Goal: Task Accomplishment & Management: Manage account settings

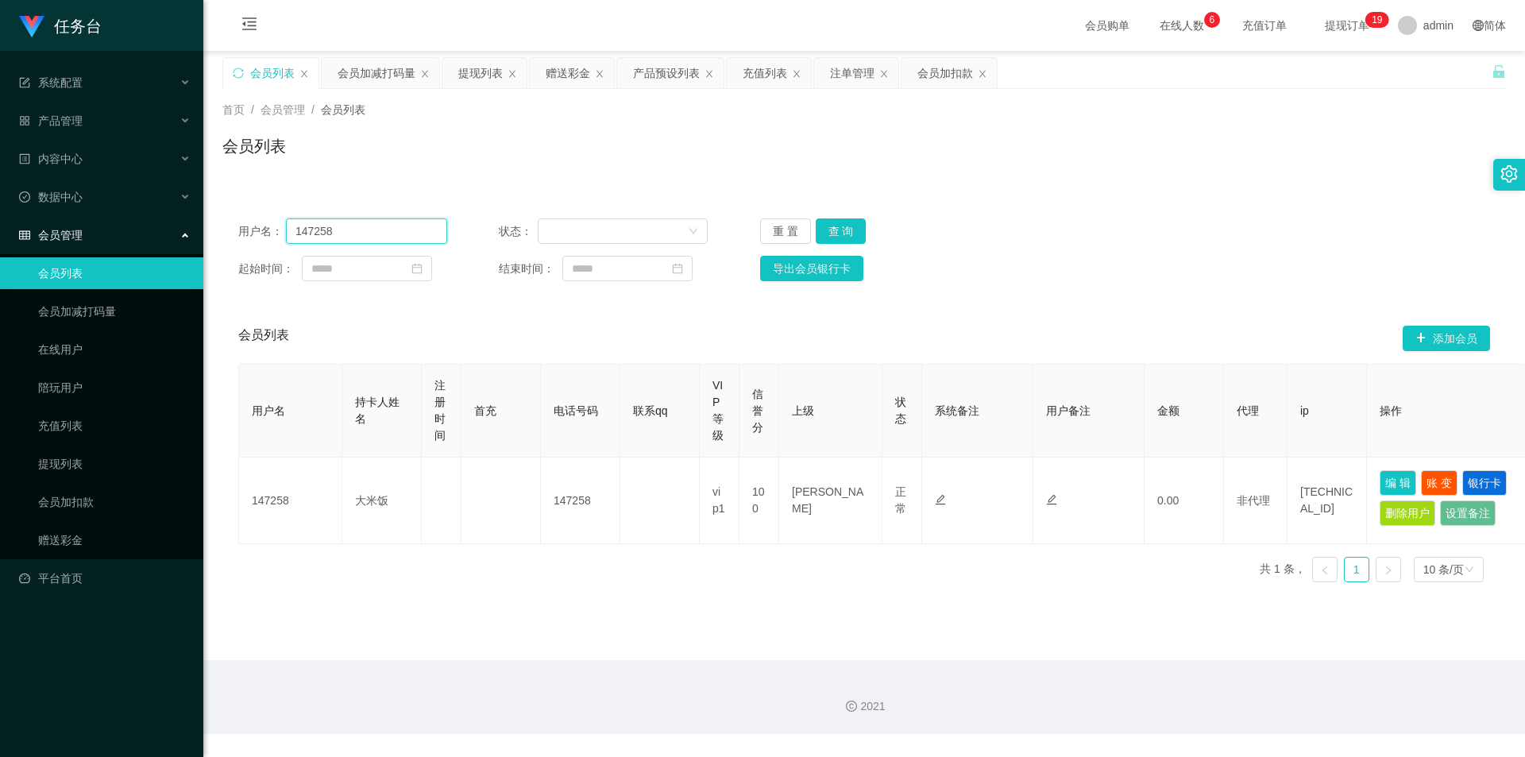
click at [319, 237] on input "147258" at bounding box center [366, 230] width 161 height 25
paste input "qq1101"
click at [840, 226] on button "查 询" at bounding box center [841, 230] width 51 height 25
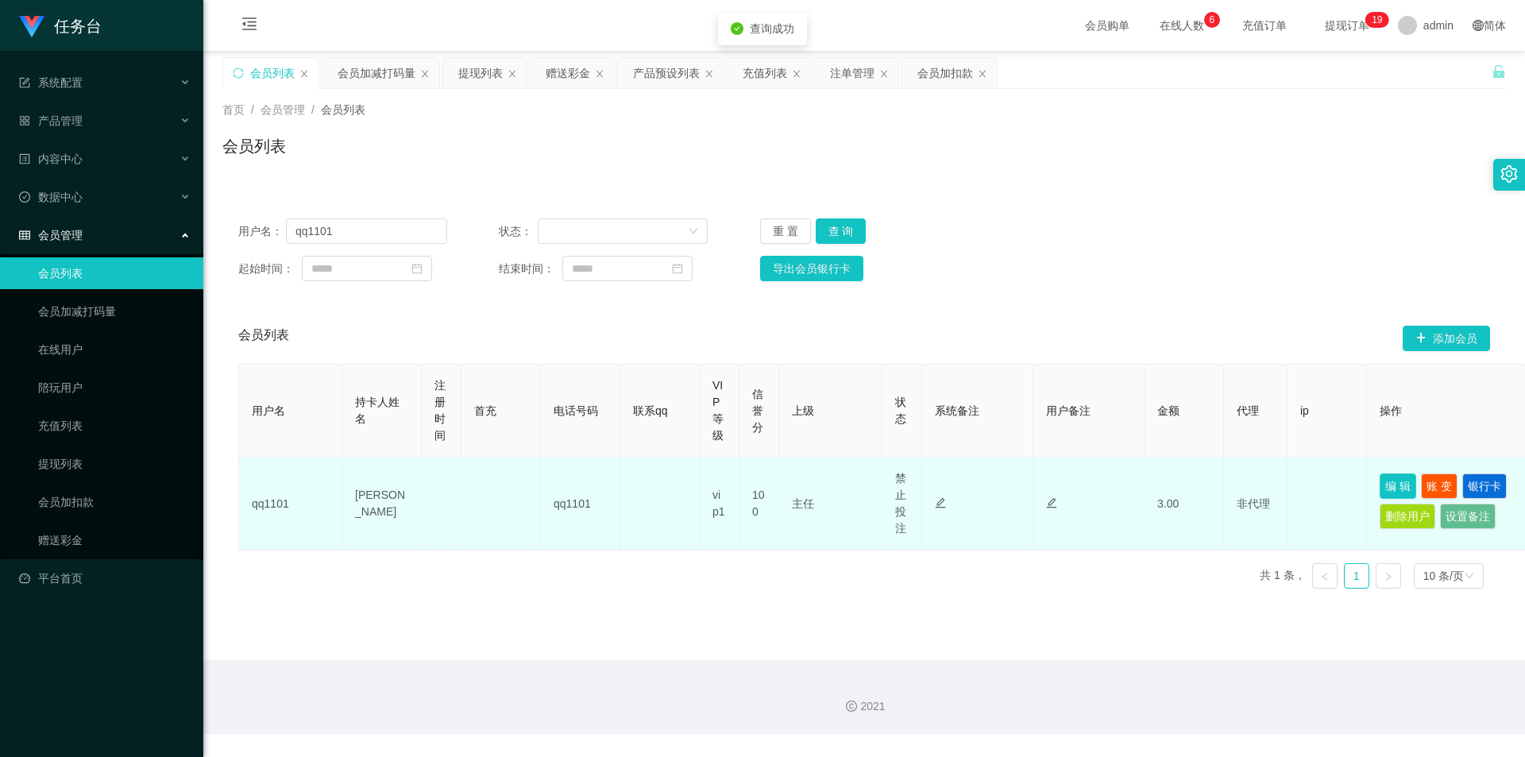
click at [1399, 482] on button "编 辑" at bounding box center [1397, 485] width 37 height 25
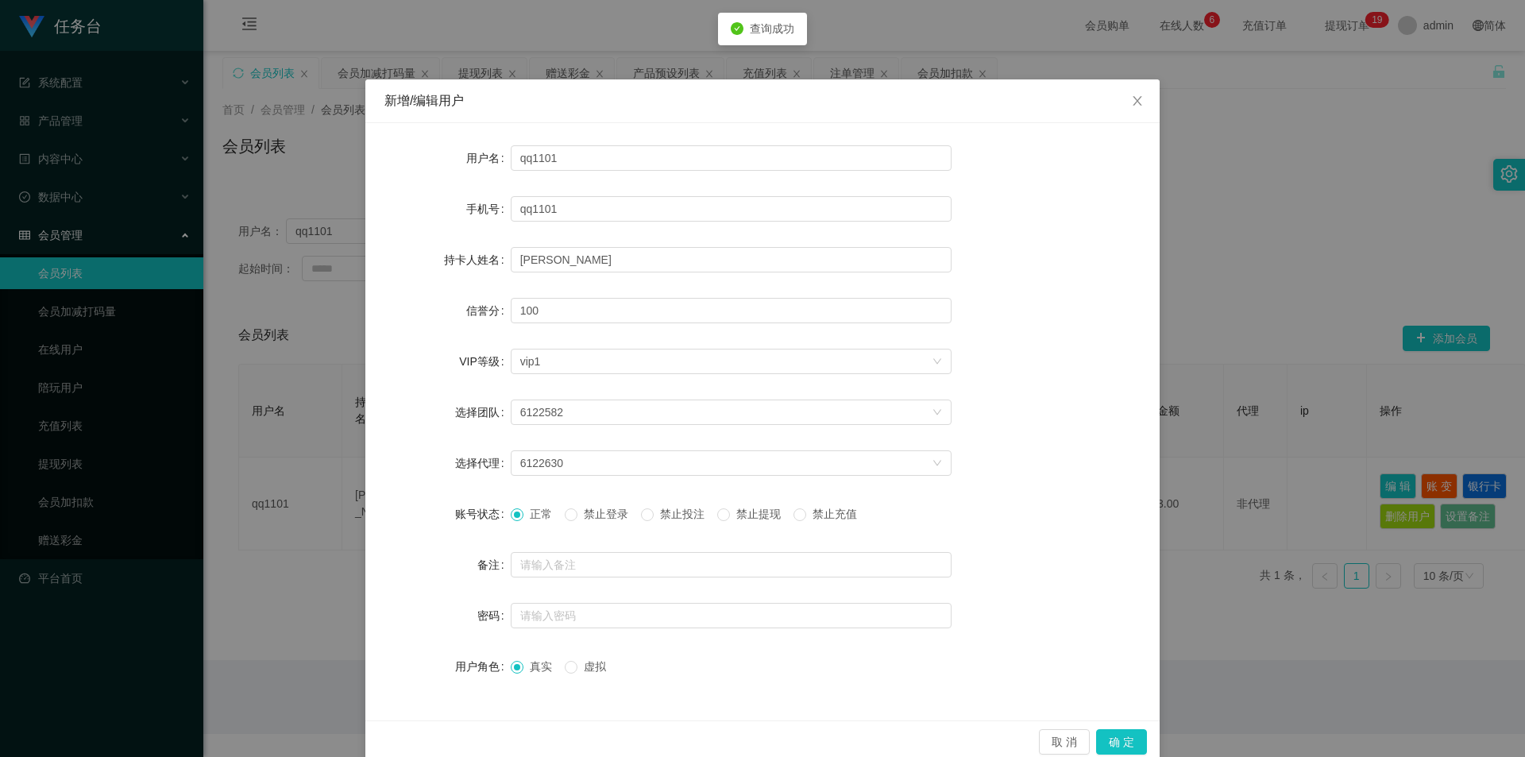
click at [611, 377] on form "用户名 qq1101 手机号 qq1101 持卡人姓名 [PERSON_NAME] 信誉分 100 VIP等级 选择VIP等级 vip1 选择团队 61225…" at bounding box center [762, 412] width 756 height 540
click at [616, 364] on div "选择VIP等级 vip1" at bounding box center [725, 361] width 411 height 24
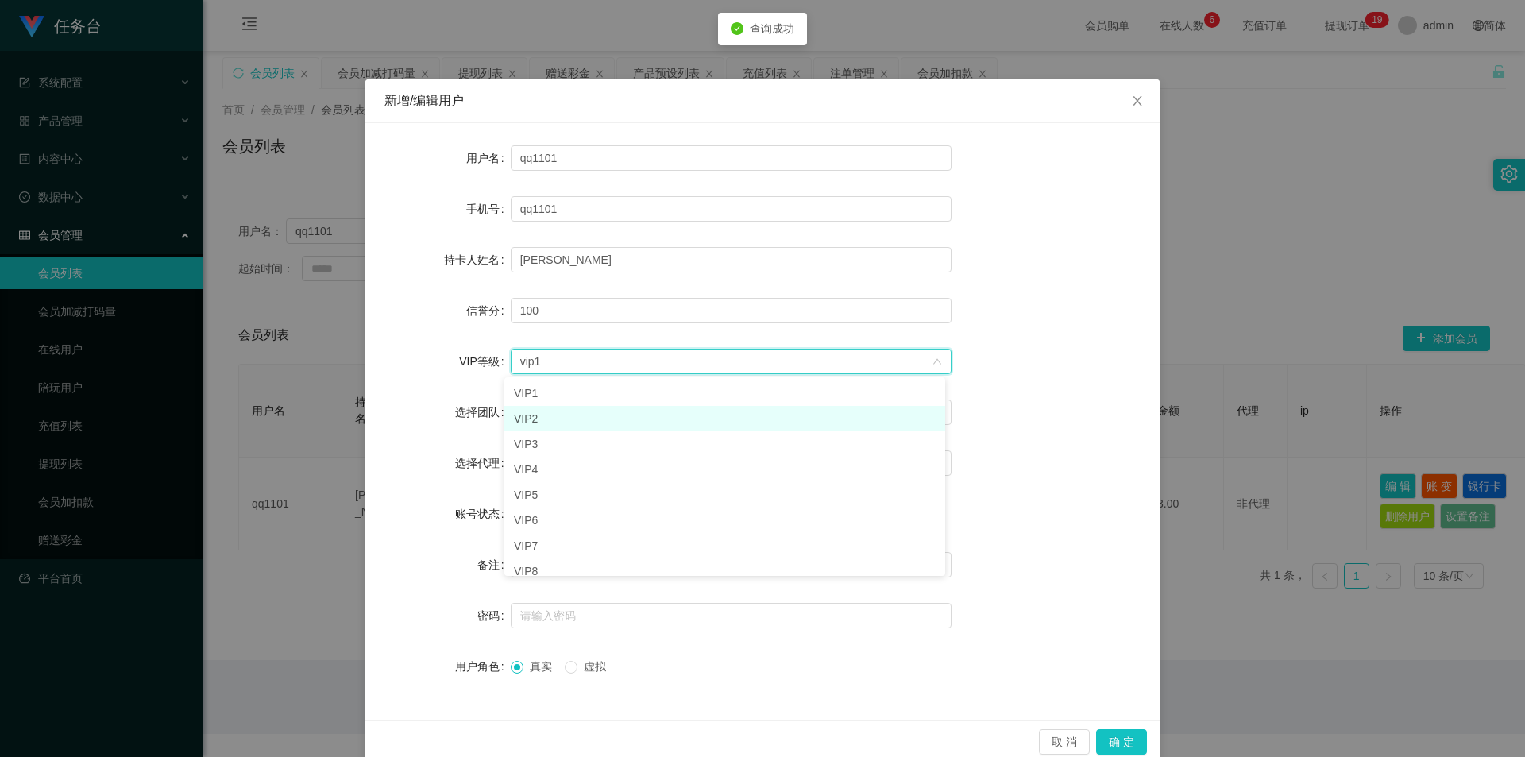
click at [578, 414] on li "VIP2" at bounding box center [724, 418] width 441 height 25
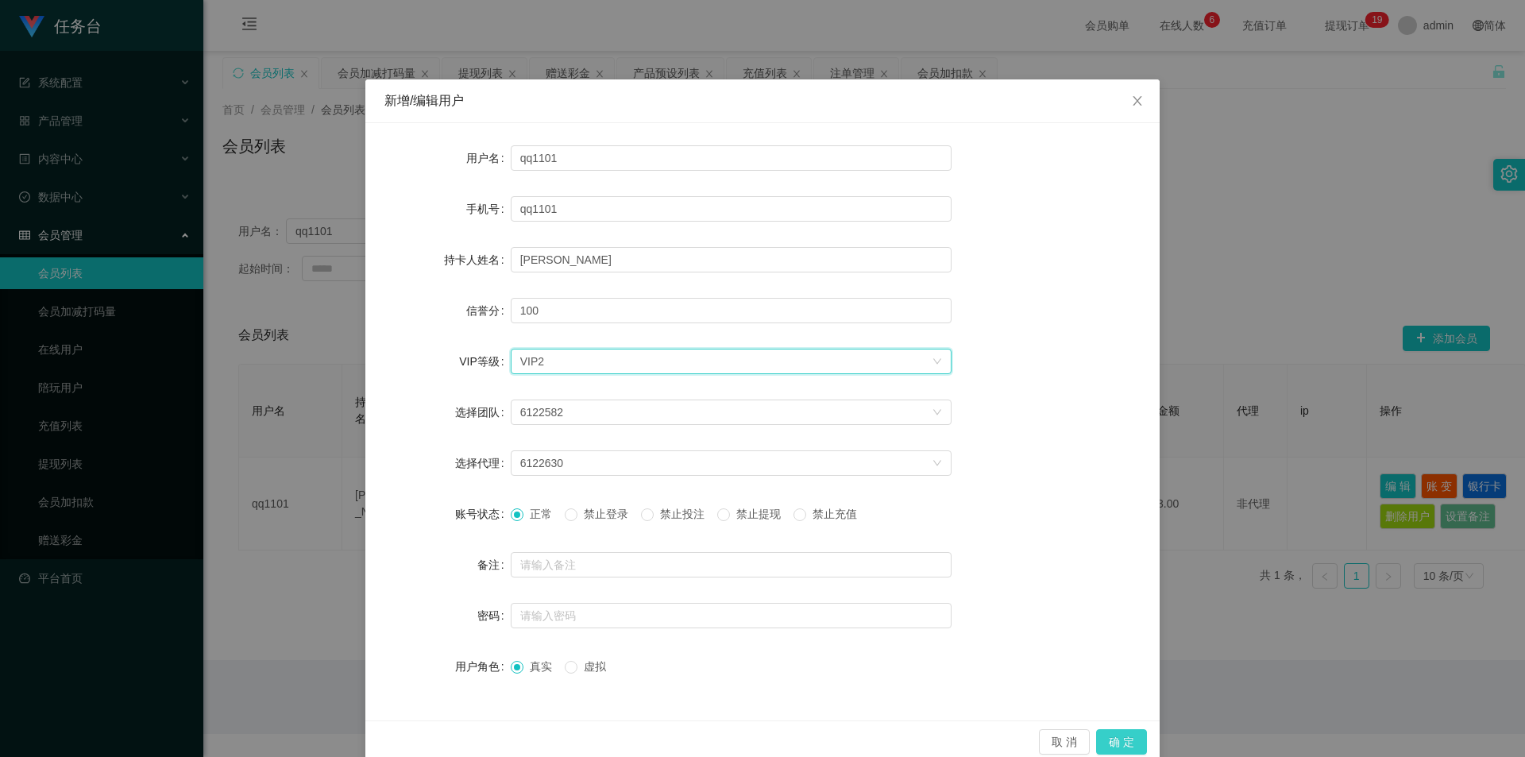
click at [1117, 734] on button "确 定" at bounding box center [1121, 741] width 51 height 25
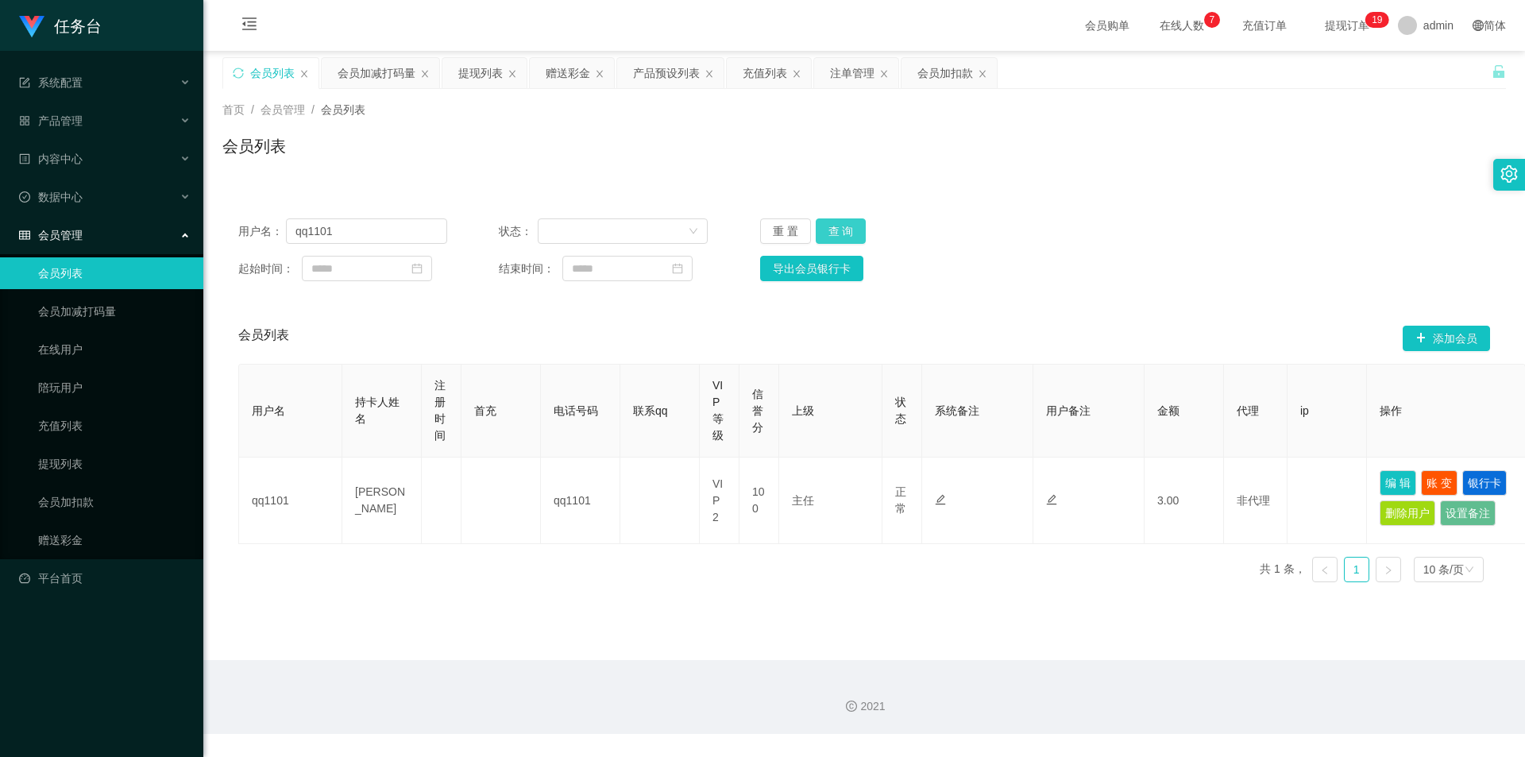
click at [832, 221] on button "查 询" at bounding box center [841, 230] width 51 height 25
click at [364, 239] on input "qq1101" at bounding box center [366, 230] width 161 height 25
click at [364, 238] on input "qq1101" at bounding box center [366, 230] width 161 height 25
paste input "zxc123"
type input "zxc123"
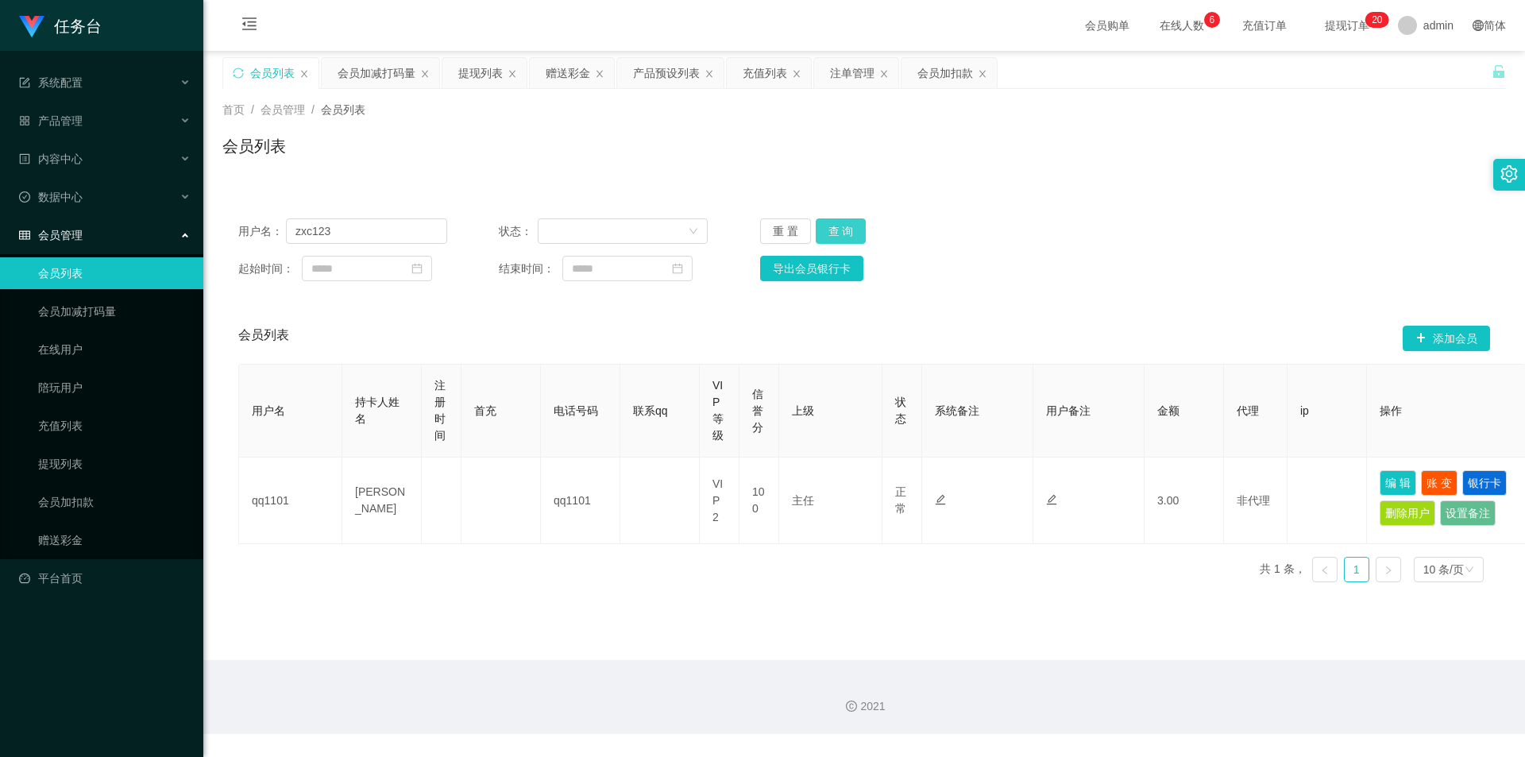
drag, startPoint x: 856, startPoint y: 231, endPoint x: 870, endPoint y: 243, distance: 18.0
click at [856, 231] on button "查 询" at bounding box center [841, 230] width 51 height 25
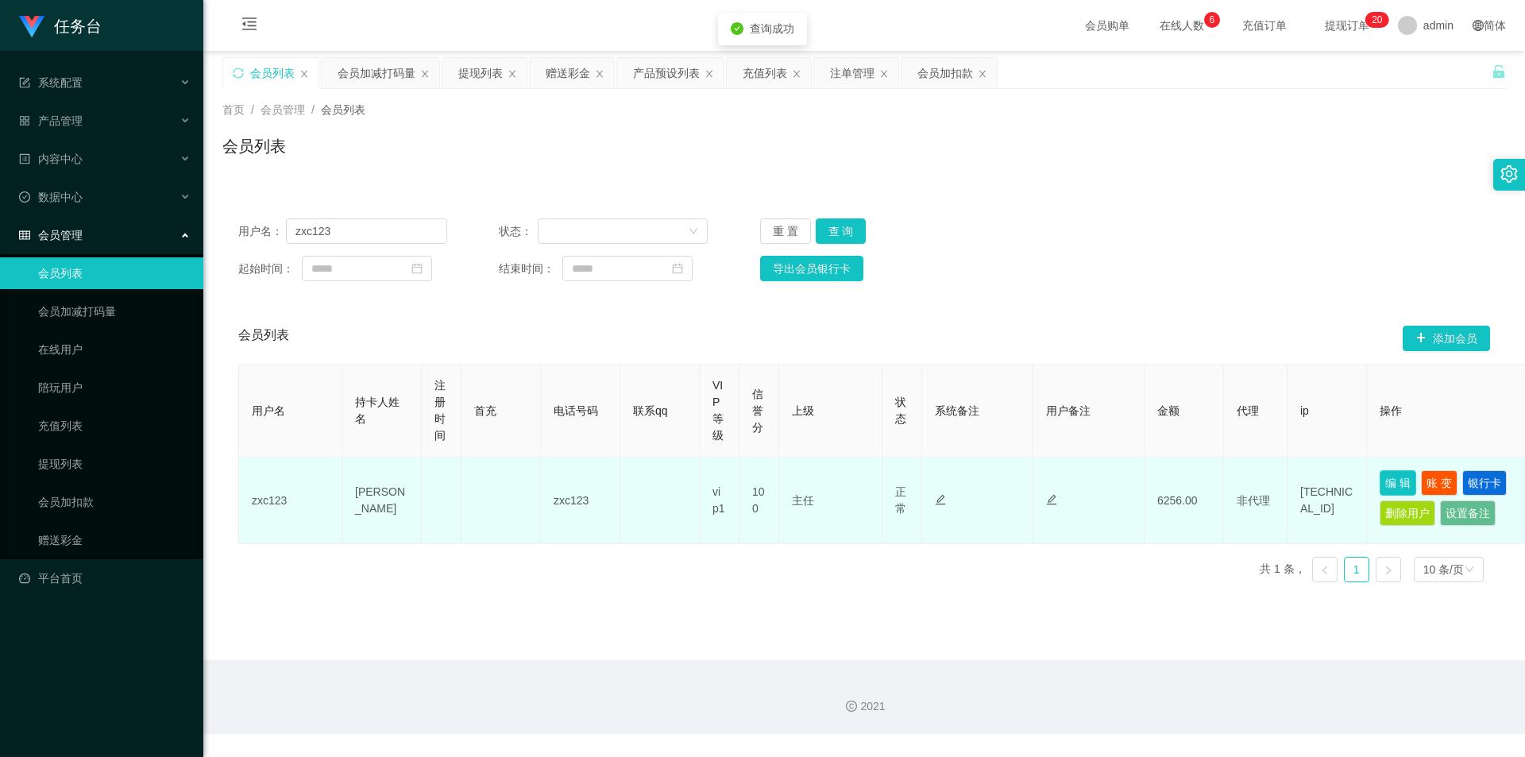
click at [1391, 480] on button "编 辑" at bounding box center [1397, 482] width 37 height 25
type input "zxc123"
type input "[PERSON_NAME]"
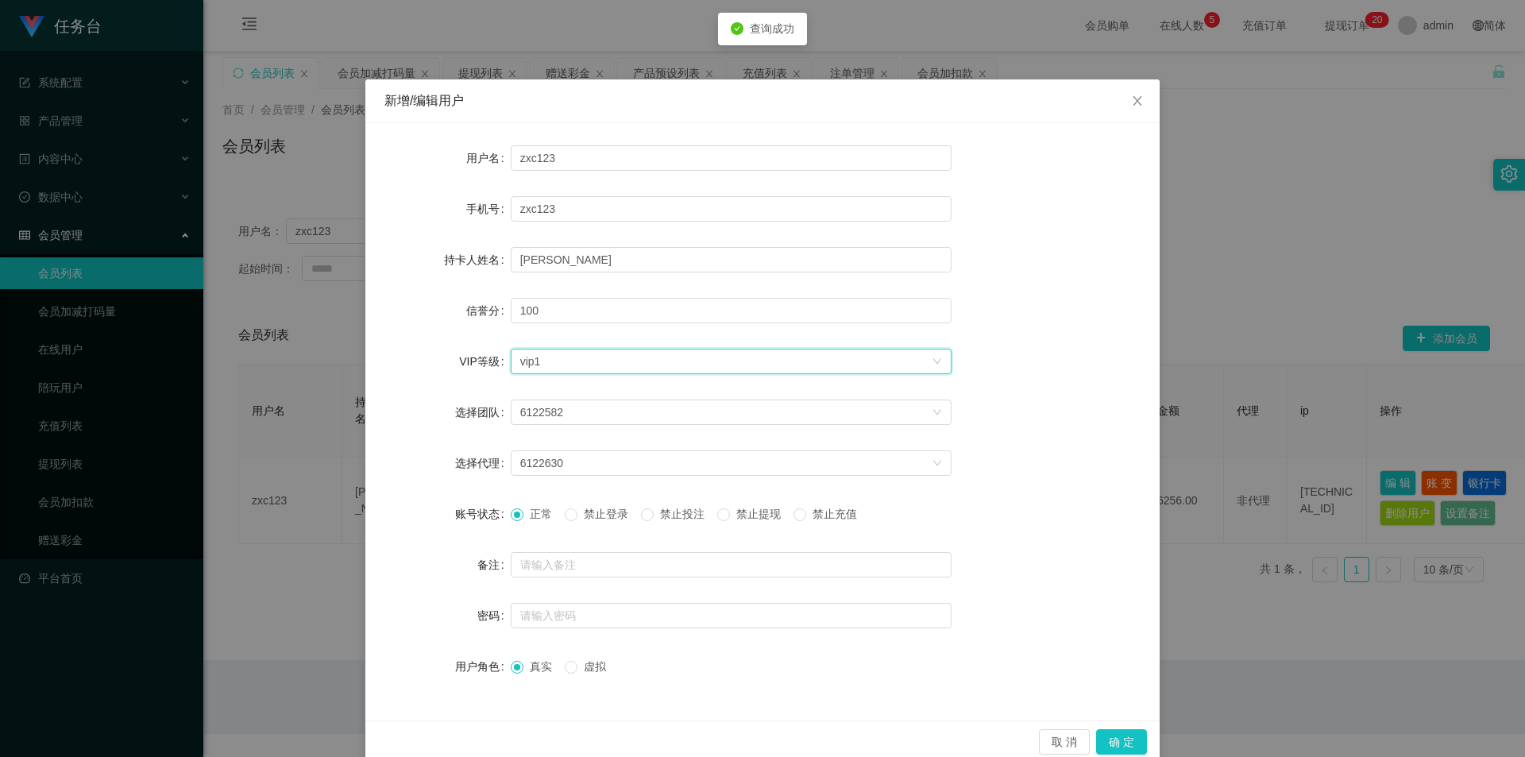
click at [635, 361] on div "选择VIP等级 vip1" at bounding box center [725, 361] width 411 height 24
click at [599, 412] on li "VIP2" at bounding box center [724, 418] width 441 height 25
click at [1116, 734] on button "确 定" at bounding box center [1121, 741] width 51 height 25
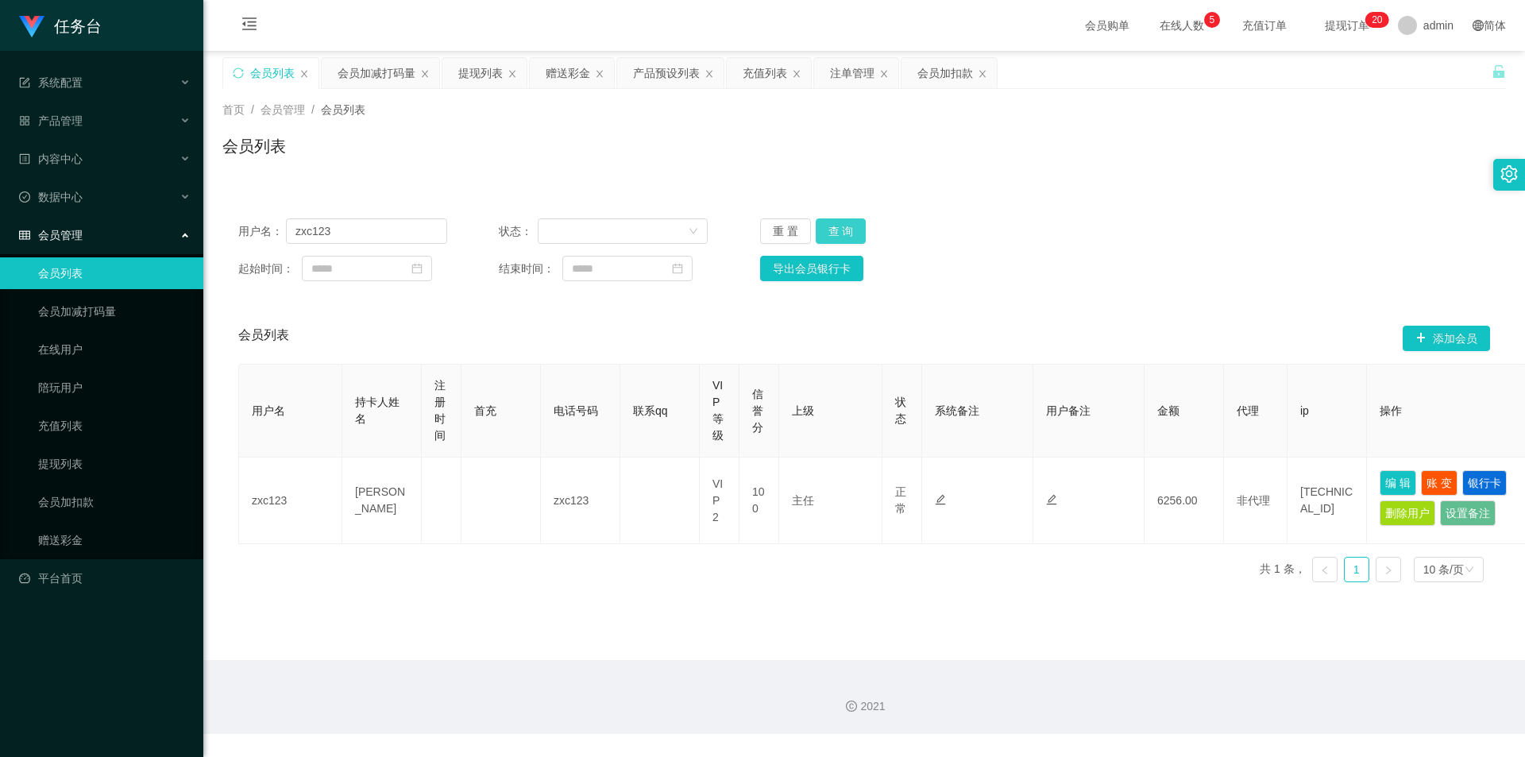
click at [835, 221] on button "查 询" at bounding box center [841, 230] width 51 height 25
click at [368, 231] on input "zxc123" at bounding box center [366, 230] width 161 height 25
paste input "qweqwe11223"
type input "qweqwe112233"
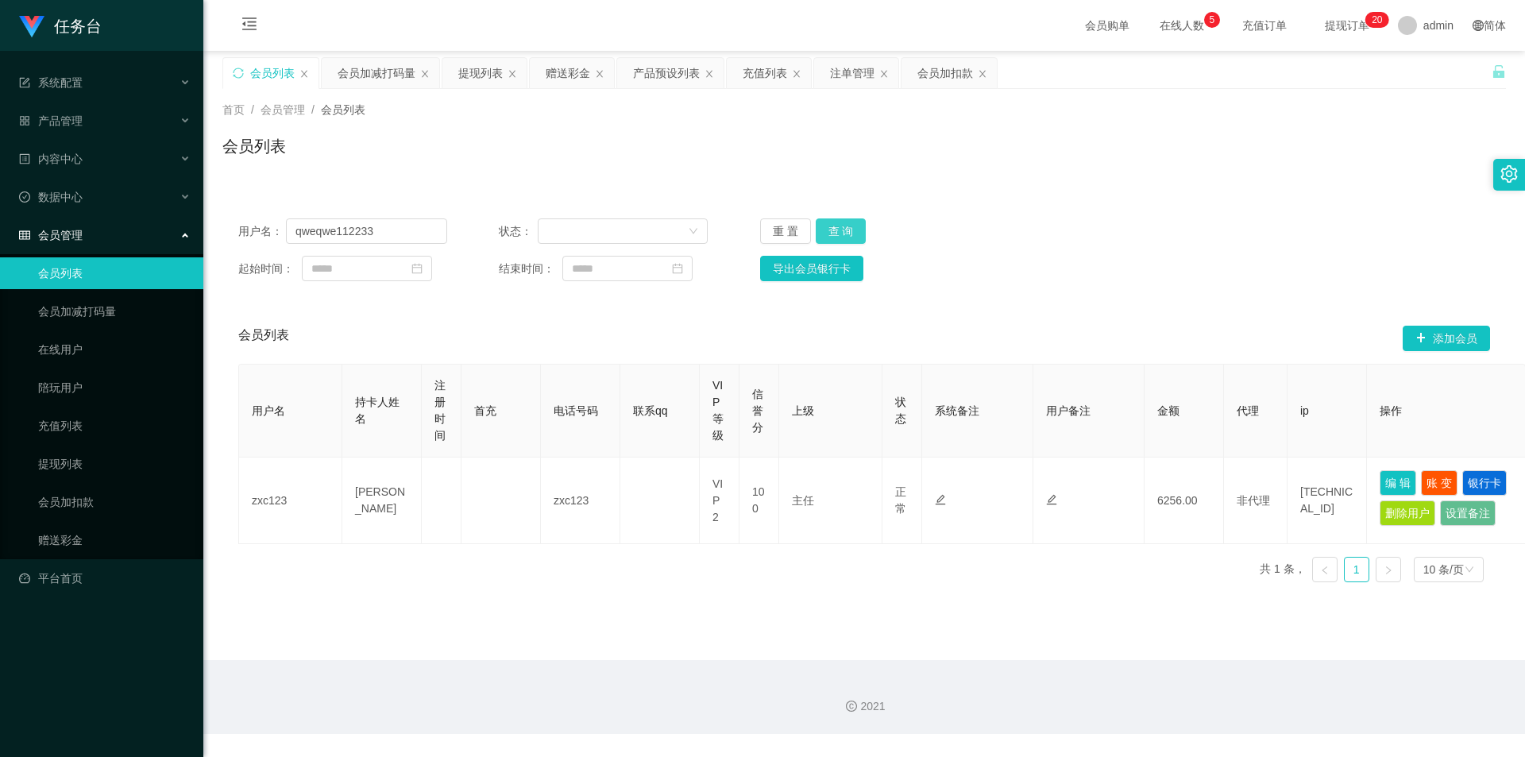
click at [847, 231] on button "查 询" at bounding box center [841, 230] width 51 height 25
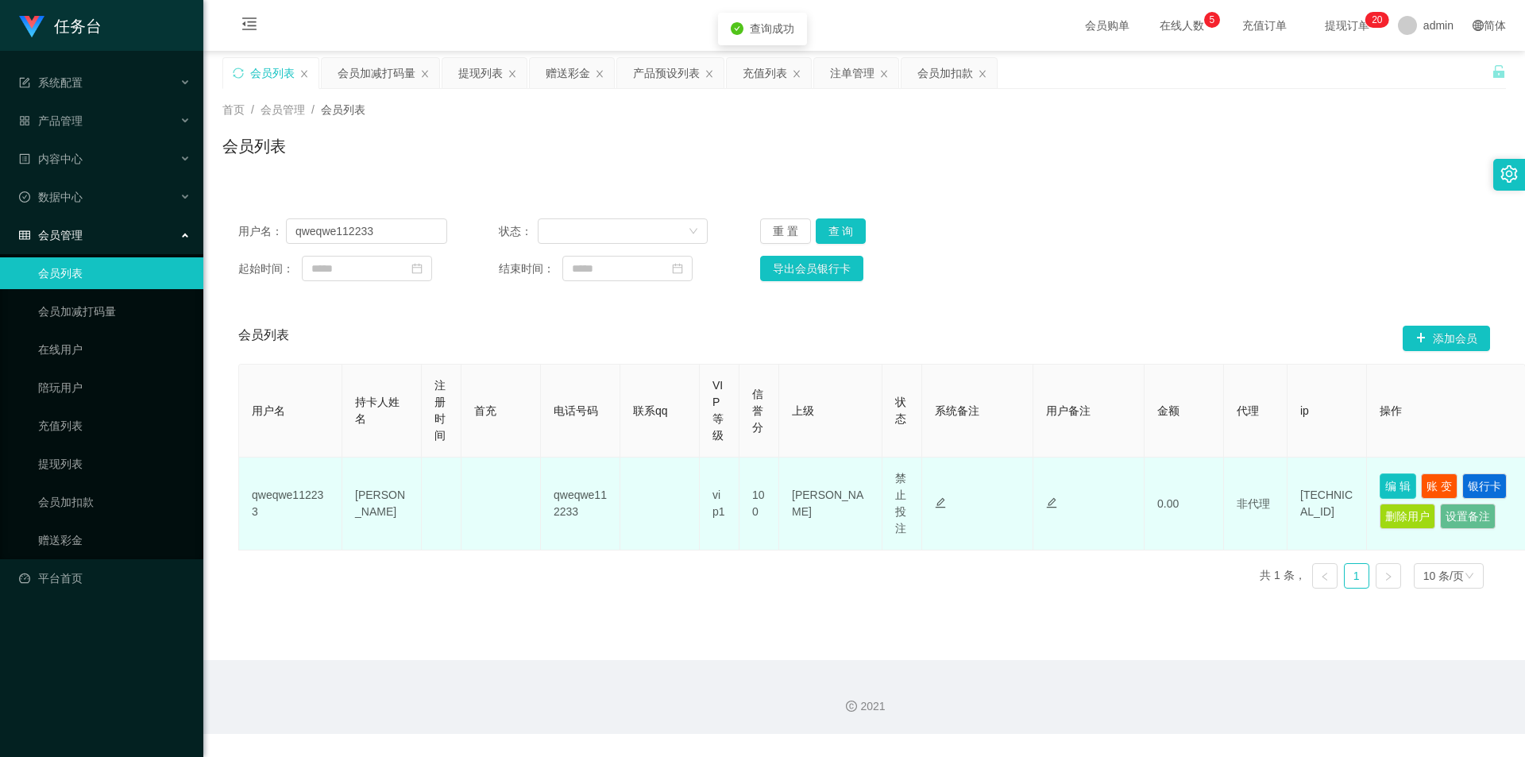
click at [1395, 484] on button "编 辑" at bounding box center [1397, 485] width 37 height 25
type input "qweqwe112233"
type input "[PERSON_NAME]"
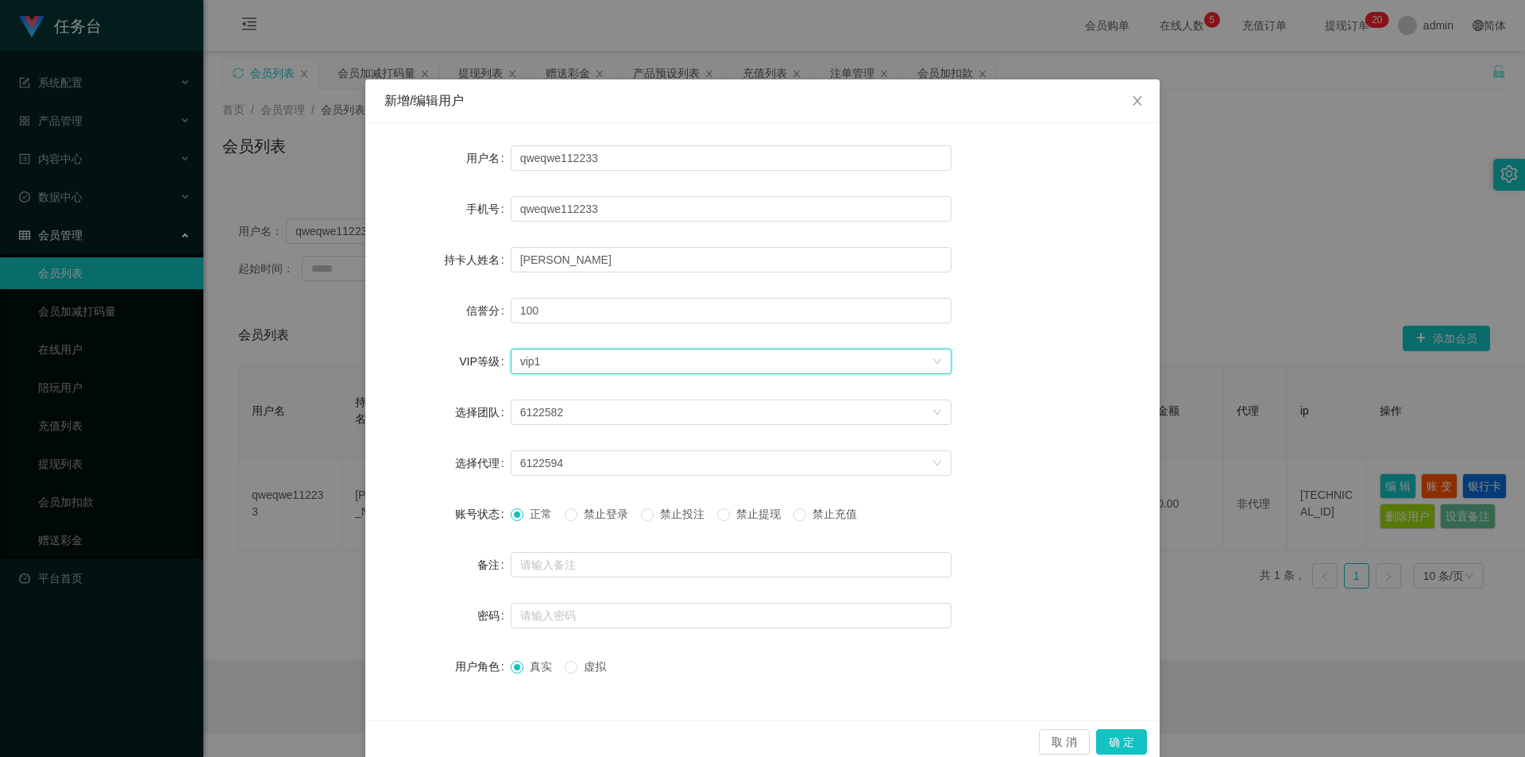
click at [584, 361] on div "选择VIP等级 vip1" at bounding box center [725, 361] width 411 height 24
click at [573, 411] on li "VIP2" at bounding box center [724, 418] width 441 height 25
click at [1113, 739] on button "确 定" at bounding box center [1121, 741] width 51 height 25
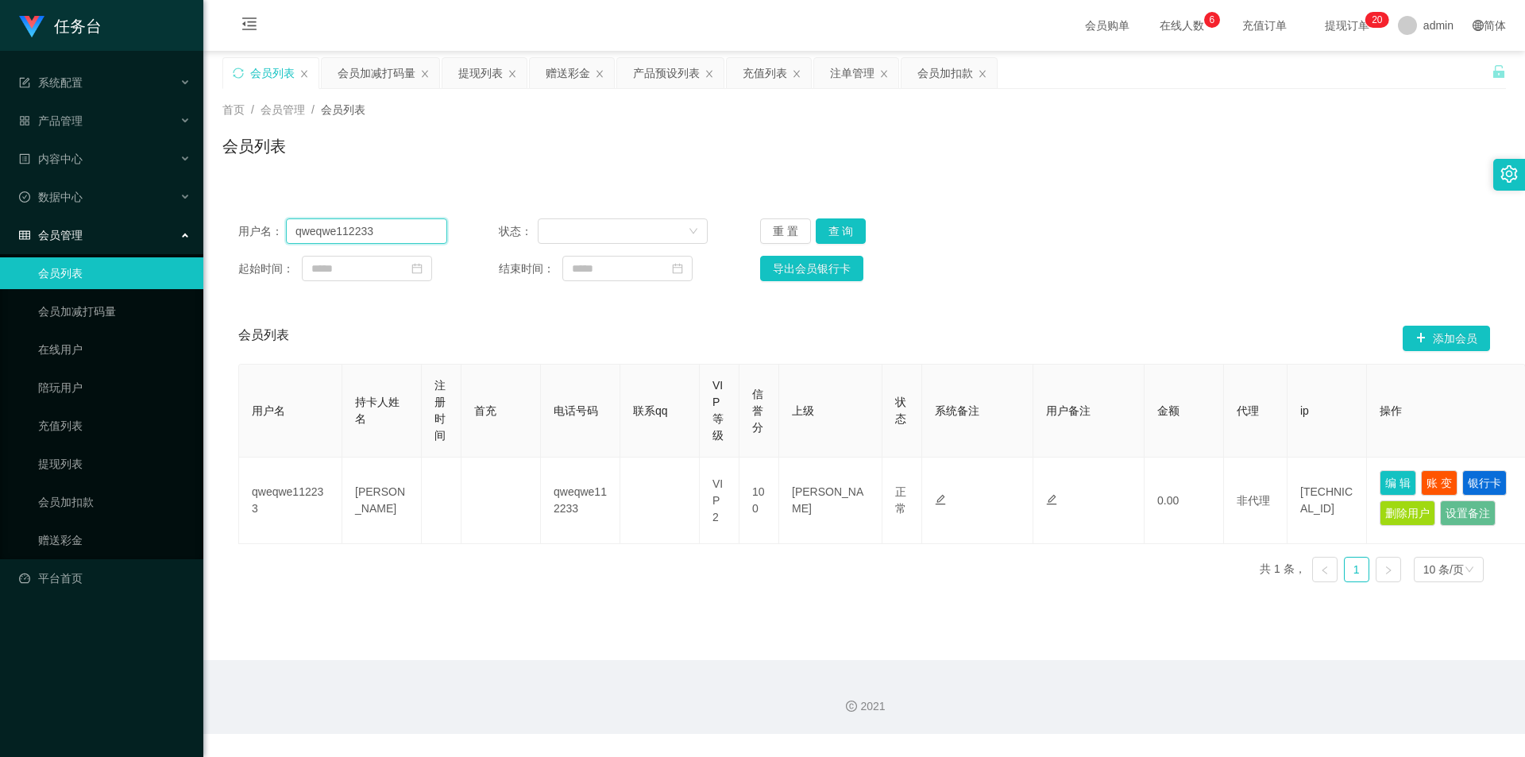
click at [352, 233] on input "qweqwe112233" at bounding box center [366, 230] width 161 height 25
click at [847, 233] on button "查 询" at bounding box center [841, 230] width 51 height 25
click at [326, 214] on div "用户名： qweqwe112233 状态： 重 置 查 询 起始时间： 结束时间： 导出会员银行卡" at bounding box center [863, 250] width 1283 height 95
click at [323, 232] on input "qweqwe112233" at bounding box center [366, 230] width 161 height 25
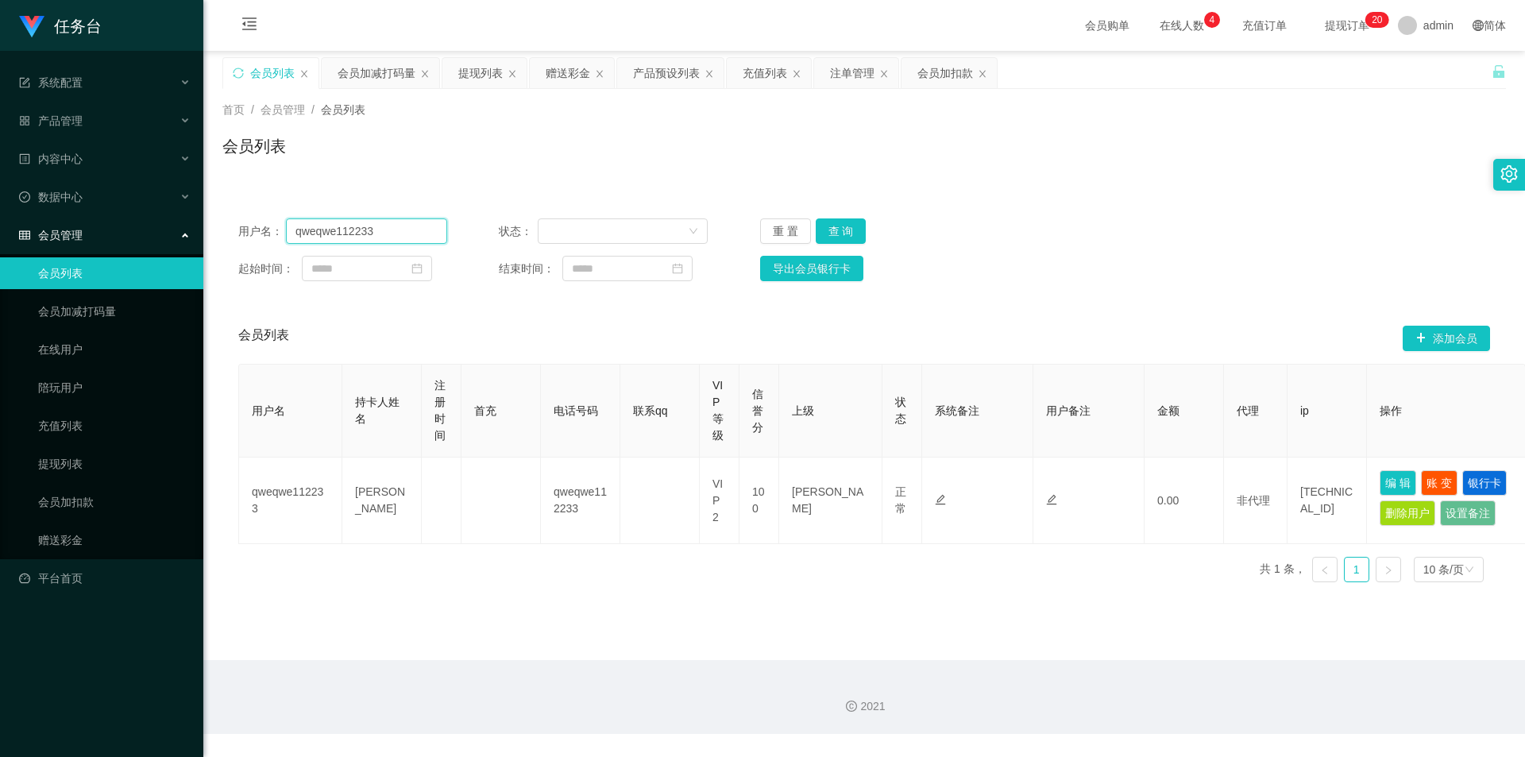
click at [323, 232] on input "qweqwe112233" at bounding box center [366, 230] width 161 height 25
paste input "zxc12"
click at [839, 225] on button "查 询" at bounding box center [841, 230] width 51 height 25
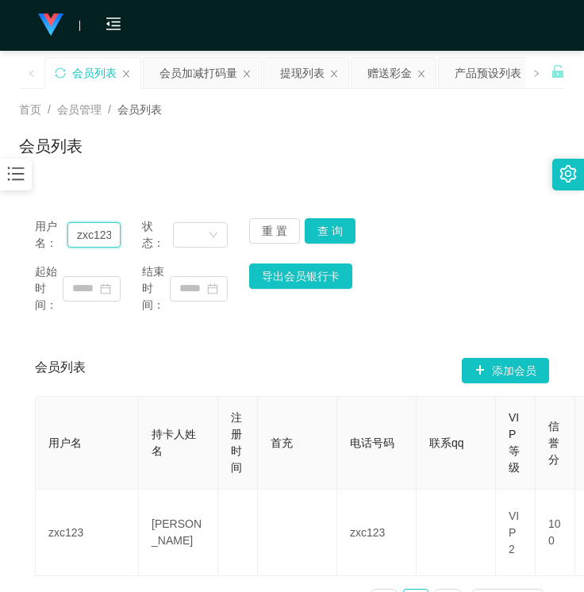
click at [103, 243] on input "zxc123" at bounding box center [94, 234] width 53 height 25
paste input "1234567899"
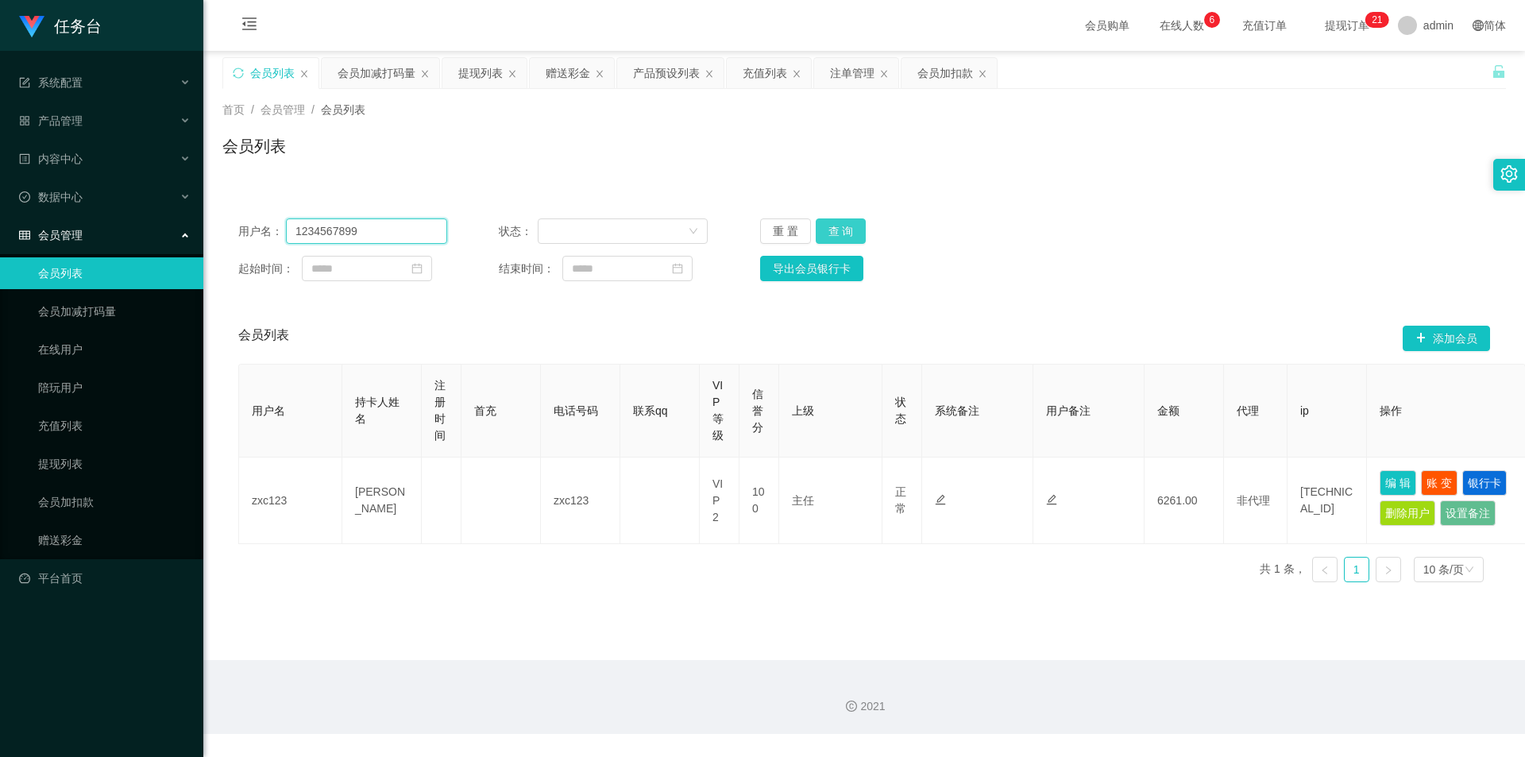
type input "1234567899"
click at [844, 231] on button "查 询" at bounding box center [841, 230] width 51 height 25
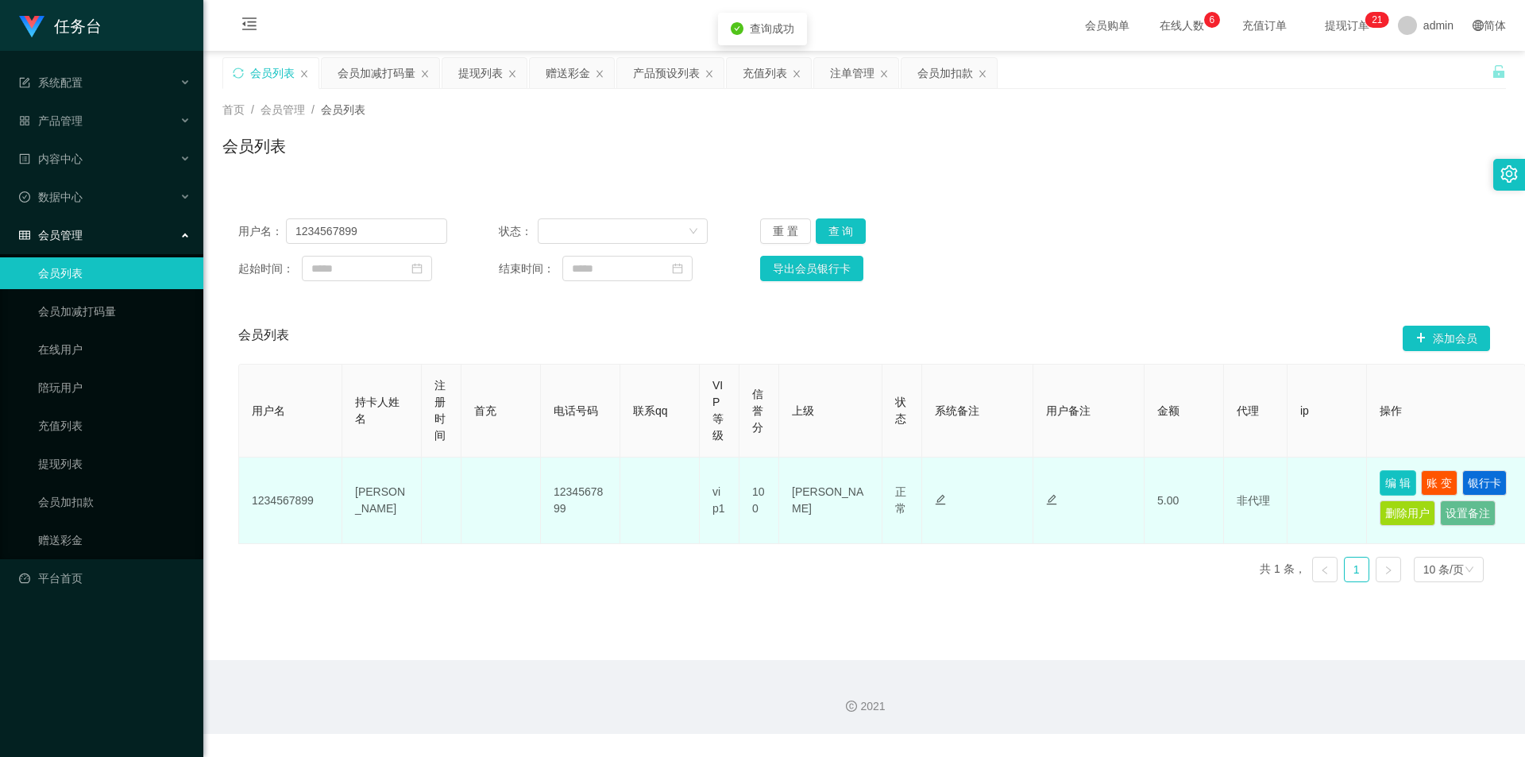
click at [1405, 476] on button "编 辑" at bounding box center [1397, 482] width 37 height 25
type input "1234567899"
type input "[PERSON_NAME]"
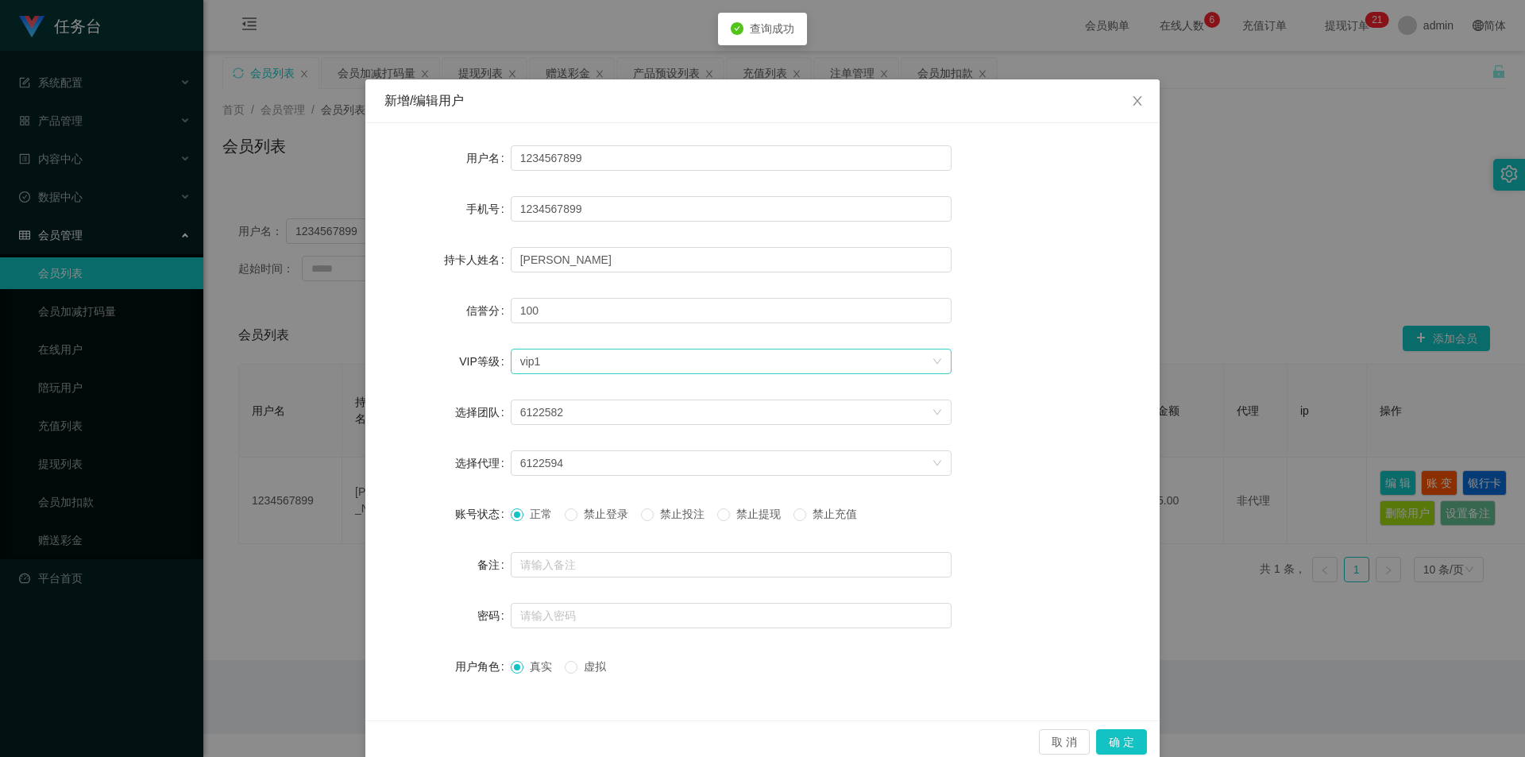
click at [703, 364] on div "选择VIP等级 vip1" at bounding box center [725, 361] width 411 height 24
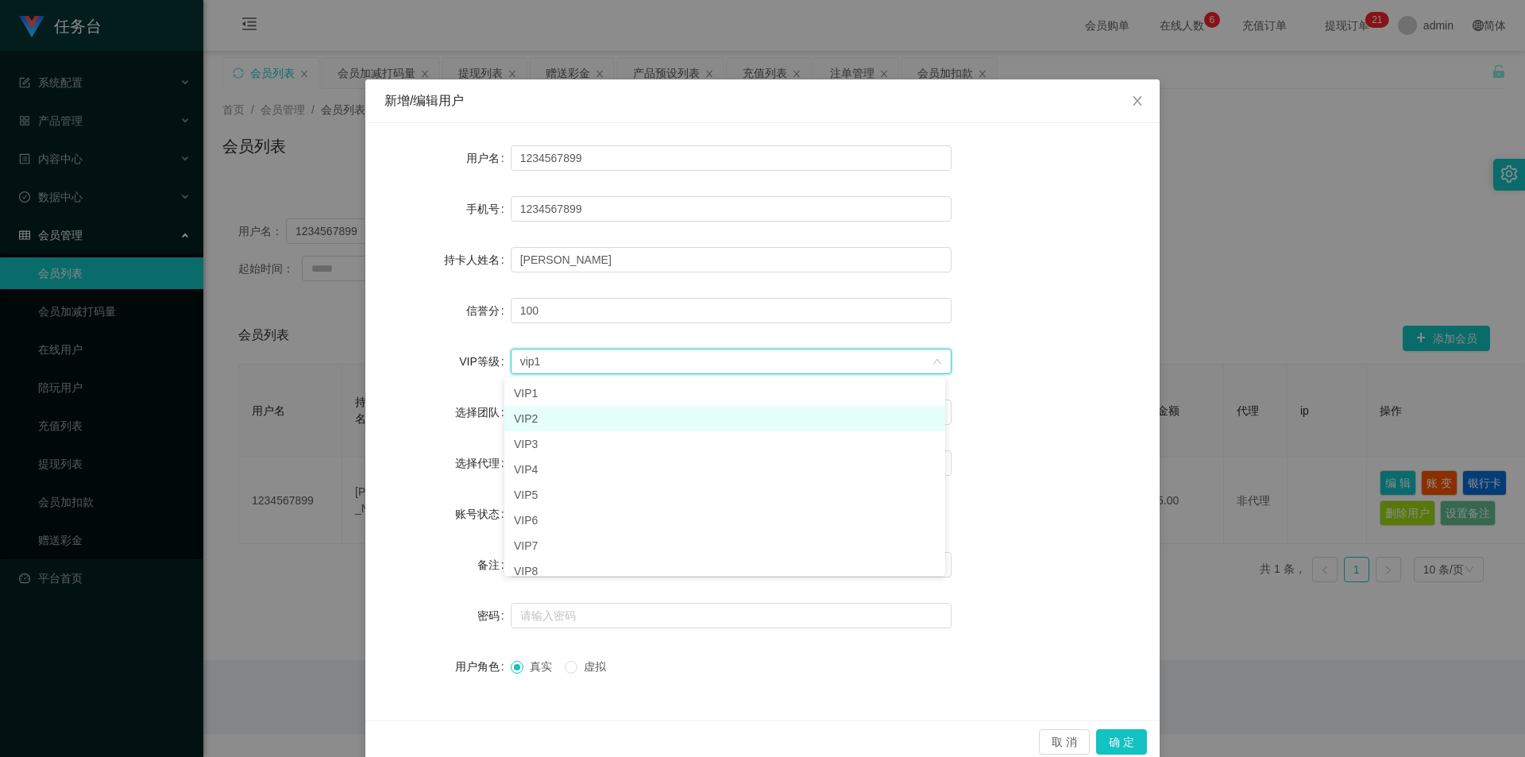
click at [601, 406] on li "VIP2" at bounding box center [724, 418] width 441 height 25
click at [1124, 739] on button "确 定" at bounding box center [1121, 741] width 51 height 25
